Goal: Information Seeking & Learning: Learn about a topic

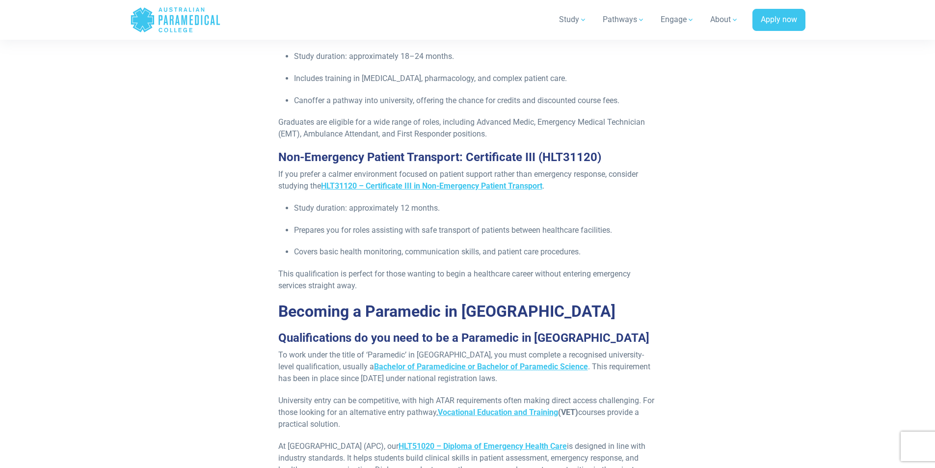
scroll to position [1522, 0]
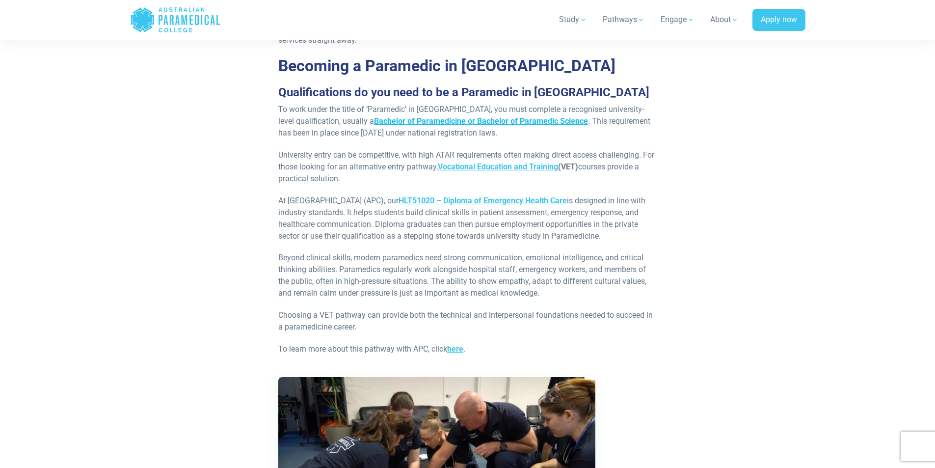
click at [529, 116] on strong "Bachelor of Paramedicine or Bachelor of Paramedic Science" at bounding box center [481, 120] width 214 height 9
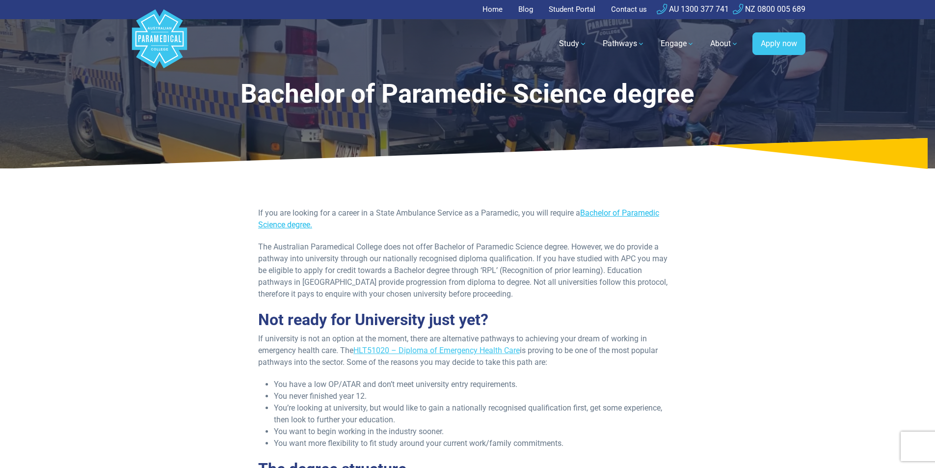
click at [648, 214] on link "Bachelor of Paramedic Science degree." at bounding box center [458, 218] width 401 height 21
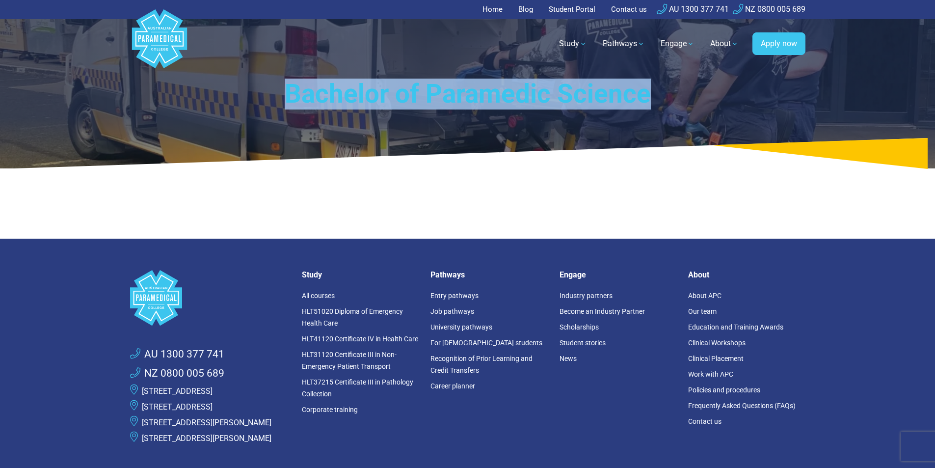
drag, startPoint x: 286, startPoint y: 99, endPoint x: 655, endPoint y: 108, distance: 369.3
click at [655, 108] on h1 "Bachelor of Paramedic Science" at bounding box center [468, 94] width 507 height 31
copy h1 "Bachelor of Paramedic Science"
